Goal: Information Seeking & Learning: Find specific fact

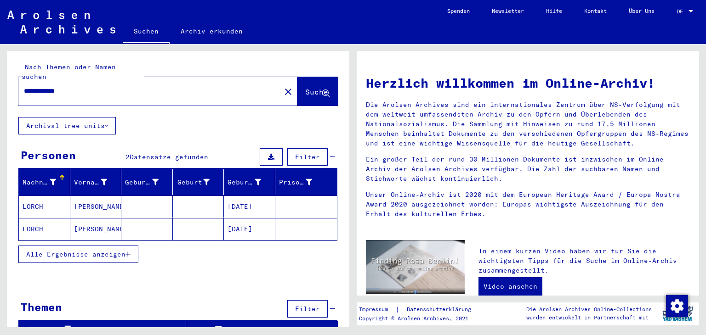
click at [185, 198] on mat-cell at bounding box center [198, 207] width 51 height 22
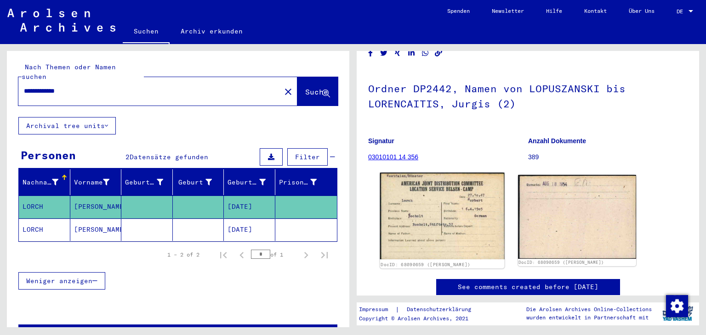
click at [437, 225] on img at bounding box center [442, 216] width 124 height 87
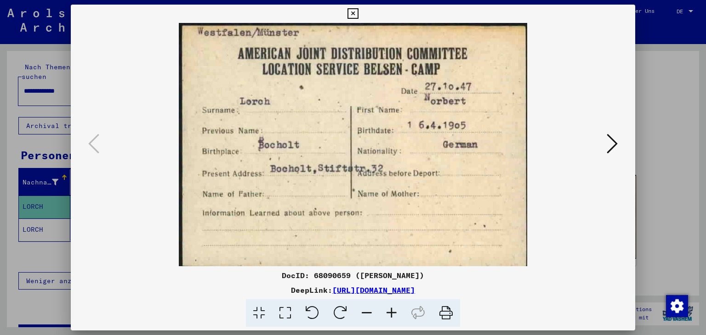
click at [608, 141] on icon at bounding box center [611, 144] width 11 height 22
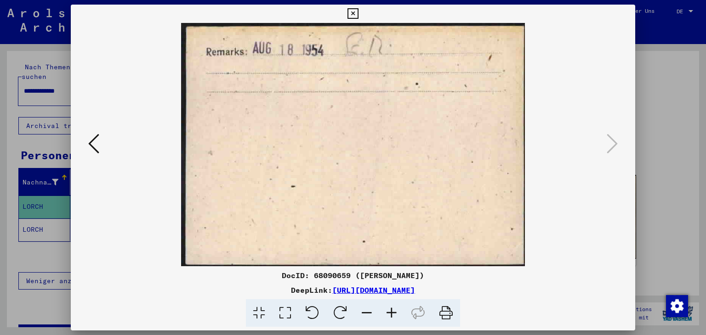
click at [91, 149] on icon at bounding box center [93, 144] width 11 height 22
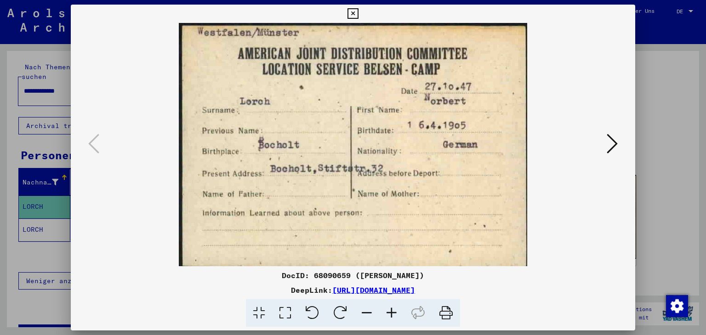
click at [349, 13] on icon at bounding box center [352, 13] width 11 height 11
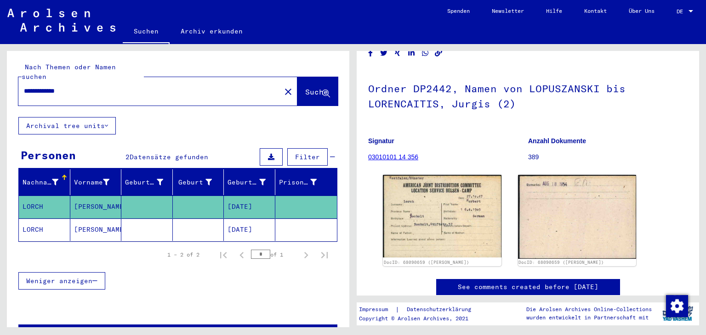
click at [99, 221] on mat-cell "[PERSON_NAME]" at bounding box center [95, 230] width 51 height 23
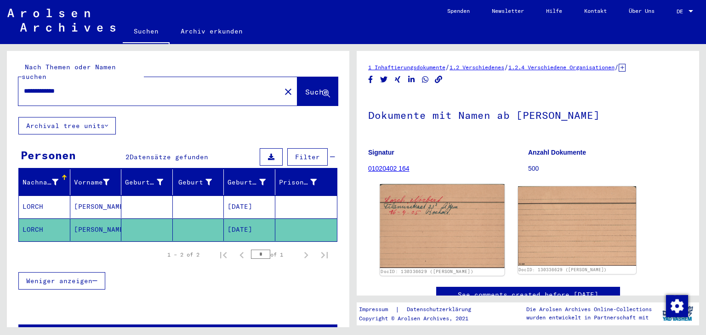
click at [451, 241] on img at bounding box center [442, 226] width 124 height 84
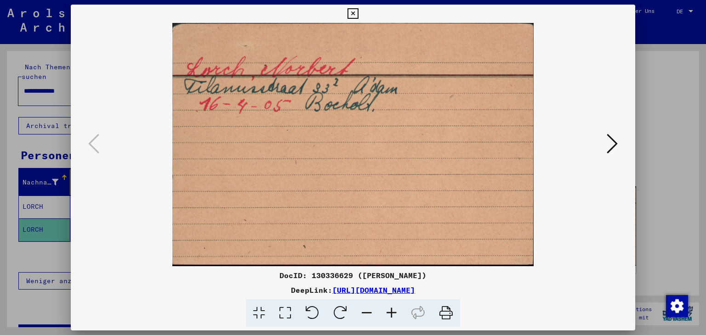
click at [356, 11] on icon at bounding box center [352, 13] width 11 height 11
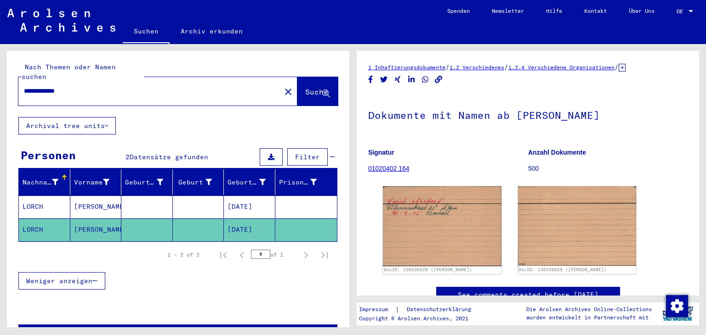
click at [204, 197] on mat-cell at bounding box center [198, 207] width 51 height 23
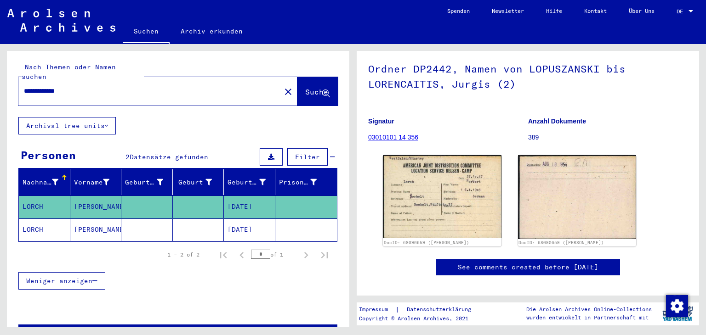
scroll to position [43, 0]
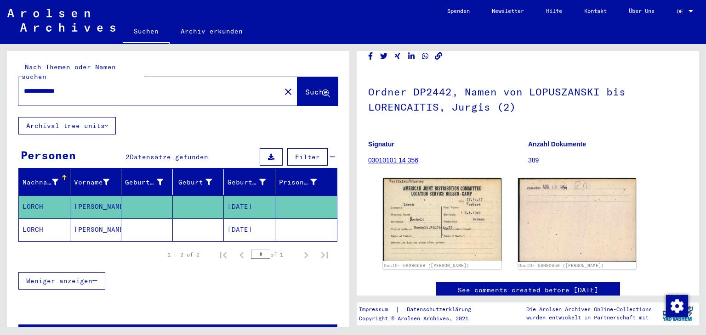
click at [117, 219] on mat-cell "[PERSON_NAME]" at bounding box center [95, 230] width 51 height 23
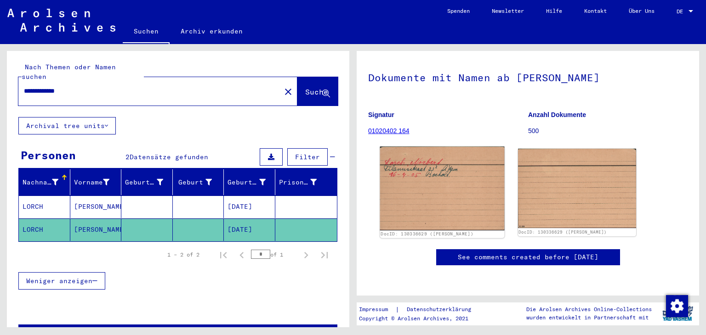
scroll to position [138, 0]
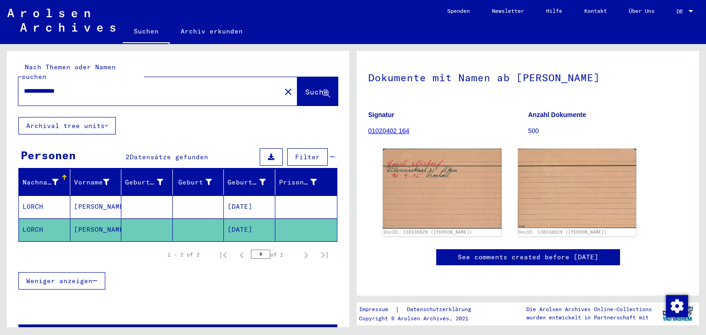
click at [96, 196] on mat-cell "[PERSON_NAME]" at bounding box center [95, 207] width 51 height 23
